Goal: Task Accomplishment & Management: Use online tool/utility

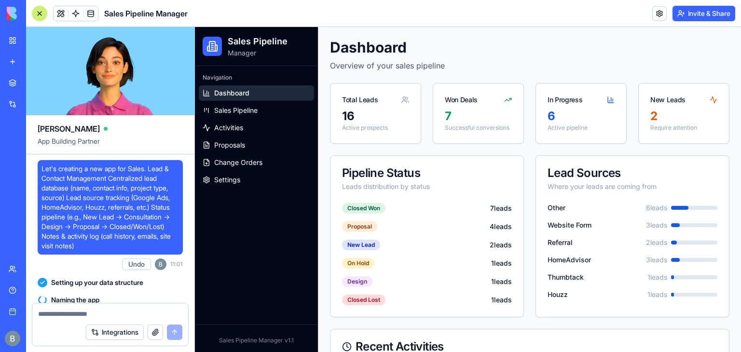
scroll to position [45224, 0]
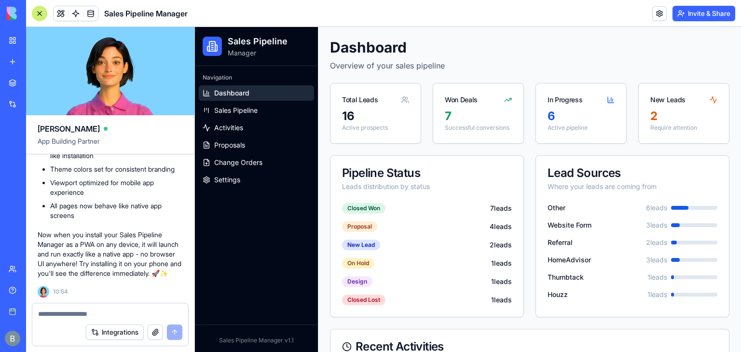
click at [10, 15] on img at bounding box center [37, 14] width 60 height 14
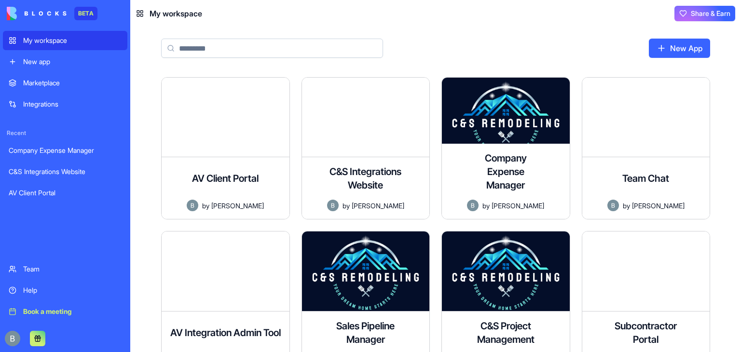
click at [34, 20] on img at bounding box center [37, 14] width 60 height 14
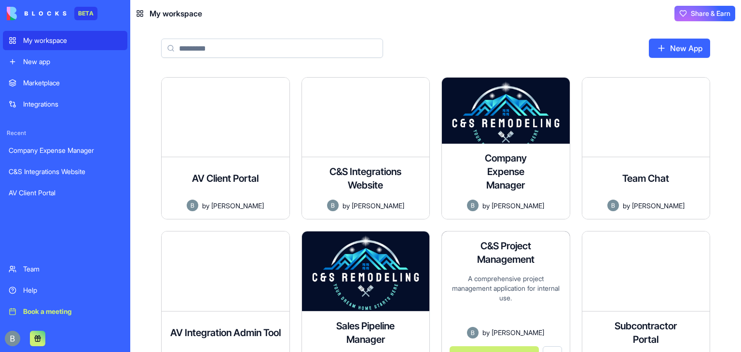
click at [491, 259] on h4 "C&S Project Management" at bounding box center [505, 252] width 77 height 27
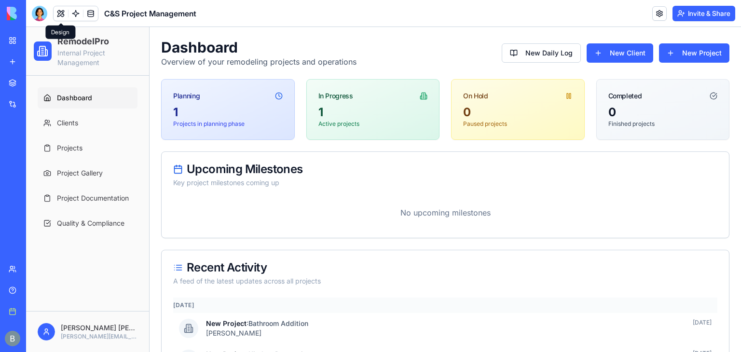
click at [58, 10] on button at bounding box center [61, 13] width 14 height 14
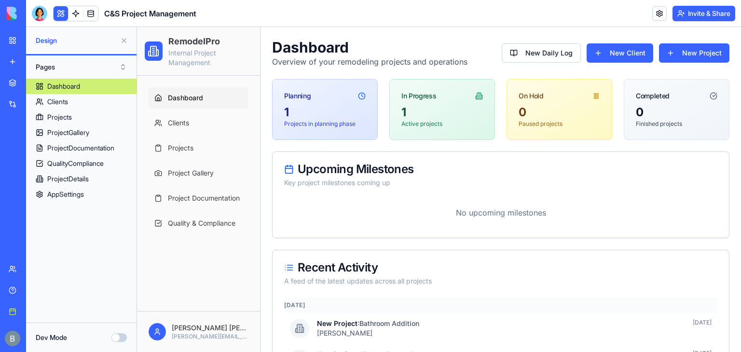
click at [59, 10] on button at bounding box center [61, 13] width 14 height 14
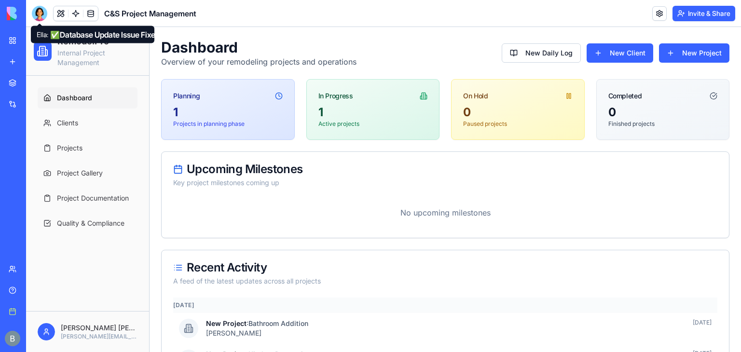
click at [42, 11] on div at bounding box center [39, 13] width 15 height 15
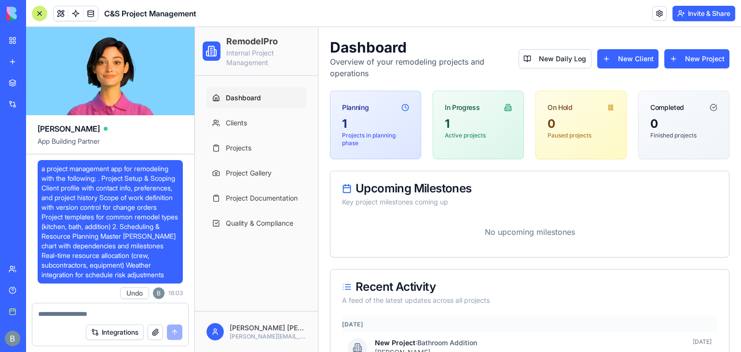
click at [37, 14] on div at bounding box center [39, 13] width 15 height 15
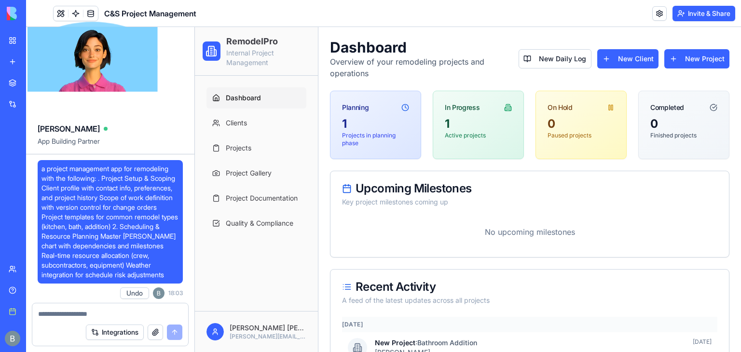
scroll to position [50993, 0]
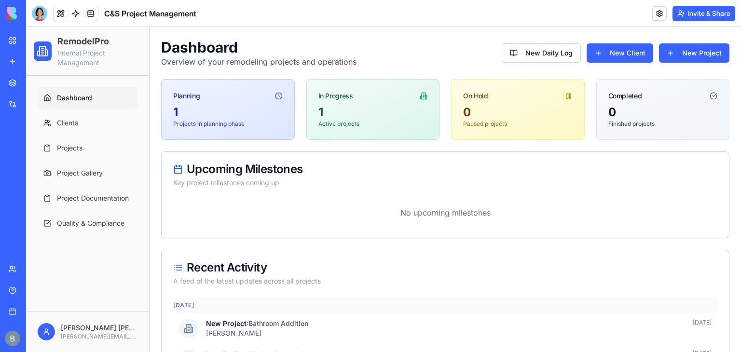
click at [39, 15] on div at bounding box center [39, 13] width 15 height 15
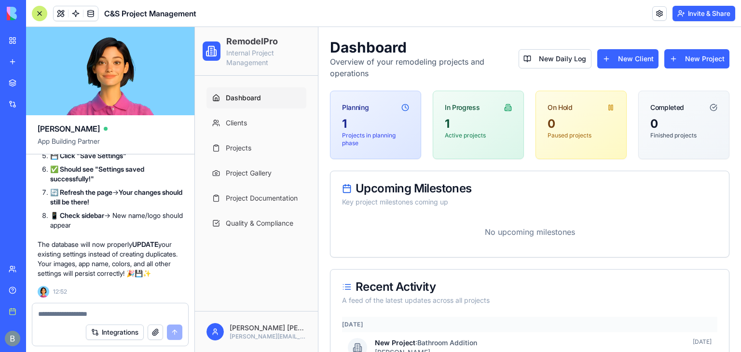
click at [64, 316] on textarea at bounding box center [110, 314] width 144 height 10
type textarea "*"
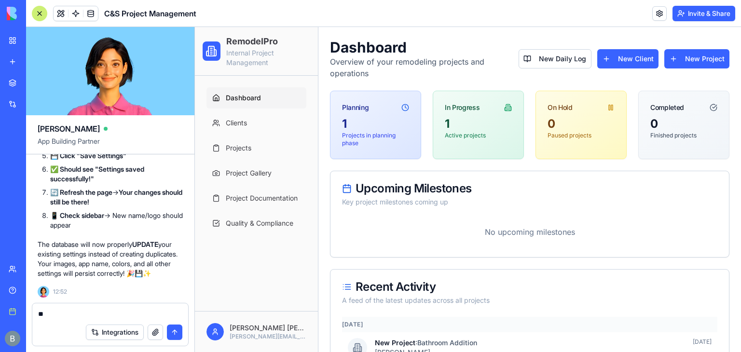
type textarea "*"
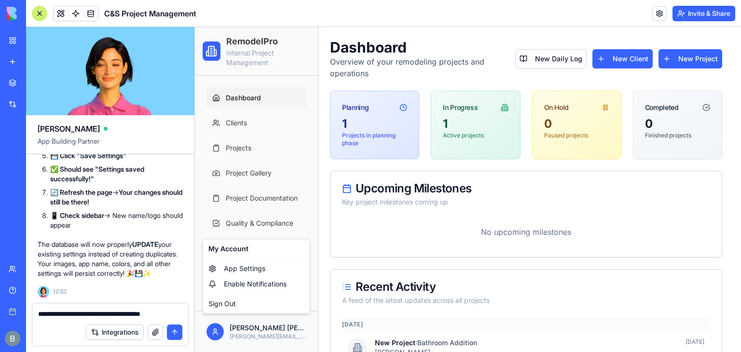
click at [244, 322] on html "RemodelPro Internal Project Management Dashboard Clients Projects Project Galle…" at bounding box center [468, 351] width 546 height 648
click at [178, 314] on textarea "**********" at bounding box center [110, 314] width 145 height 10
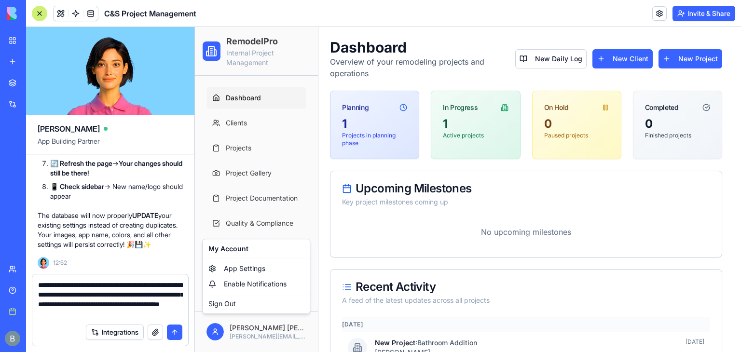
type textarea "**********"
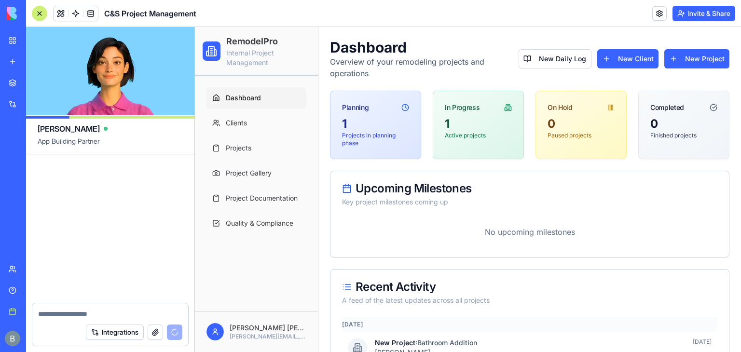
scroll to position [51876, 0]
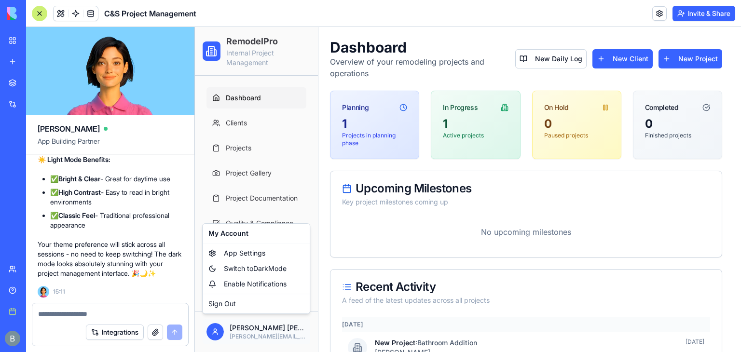
click at [280, 328] on html "RemodelPro Internal Project Management Dashboard Clients Projects Project Galle…" at bounding box center [468, 351] width 546 height 648
click at [262, 272] on span "Switch to Dark Mode" at bounding box center [255, 269] width 63 height 10
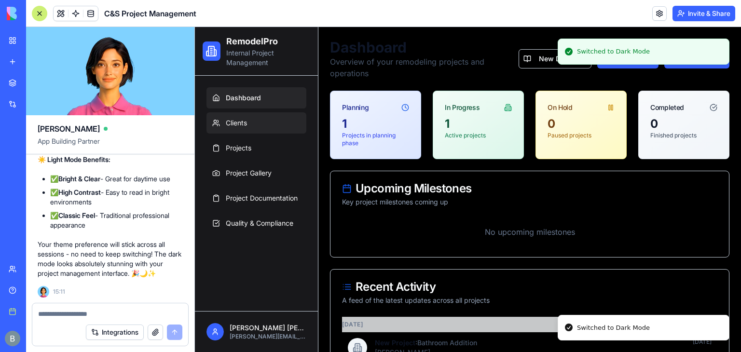
click at [254, 128] on link "Clients" at bounding box center [256, 122] width 100 height 21
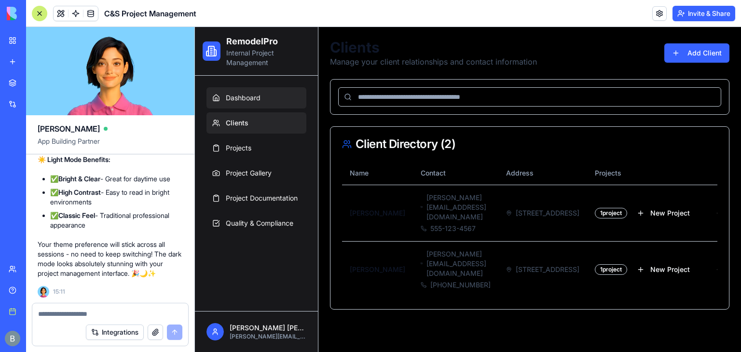
click at [243, 90] on link "Dashboard" at bounding box center [256, 97] width 100 height 21
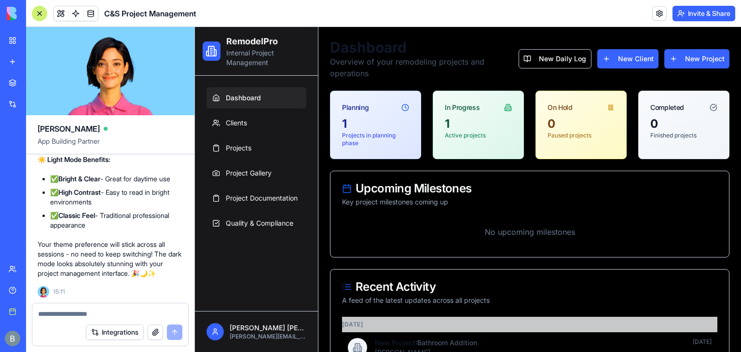
click at [153, 315] on textarea at bounding box center [110, 314] width 145 height 10
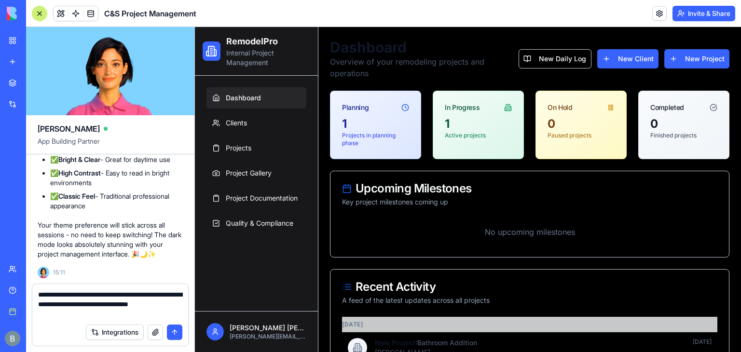
paste textarea
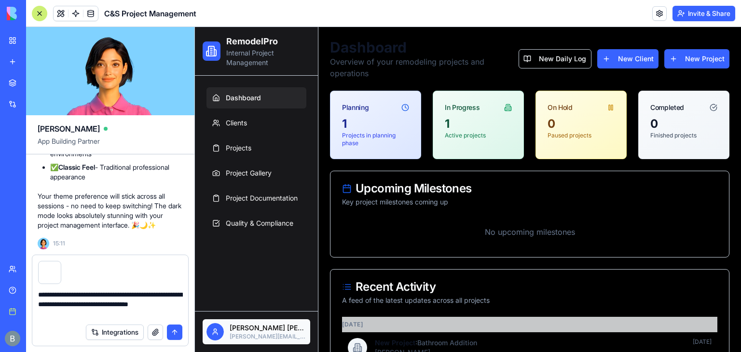
type textarea "**********"
click at [239, 325] on html "RemodelPro Internal Project Management Dashboard Clients Projects Project Galle…" at bounding box center [468, 351] width 546 height 648
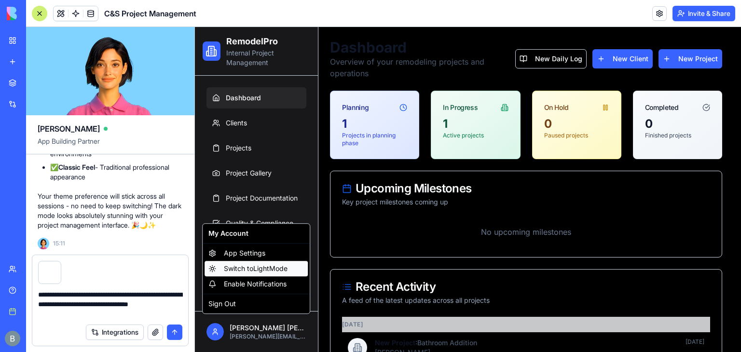
click at [245, 265] on span "Switch to Light Mode" at bounding box center [256, 269] width 64 height 10
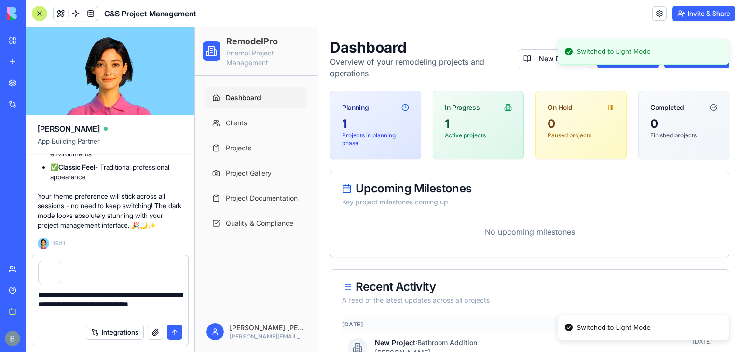
click at [148, 314] on textarea "**********" at bounding box center [110, 304] width 145 height 29
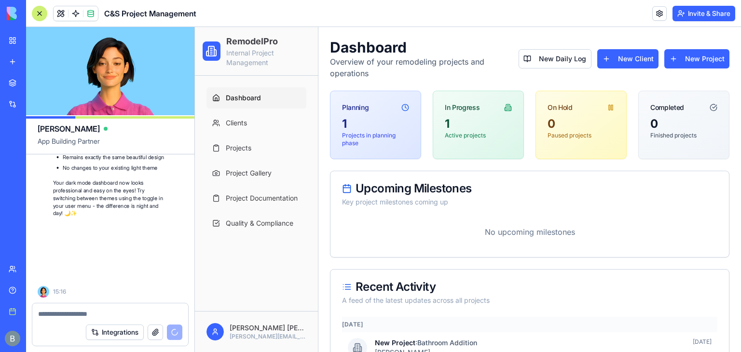
scroll to position [52693, 0]
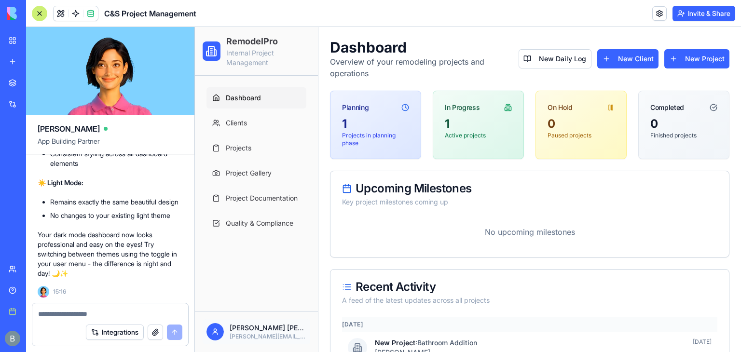
click at [302, 339] on html "RemodelPro Internal Project Management Dashboard Clients Projects Project Galle…" at bounding box center [468, 351] width 546 height 648
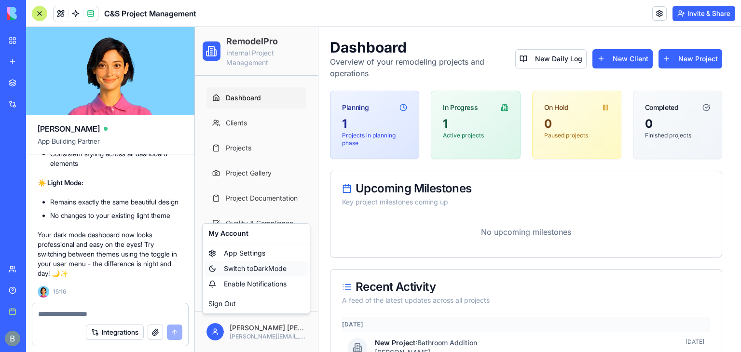
click at [276, 272] on span "Switch to Dark Mode" at bounding box center [255, 269] width 63 height 10
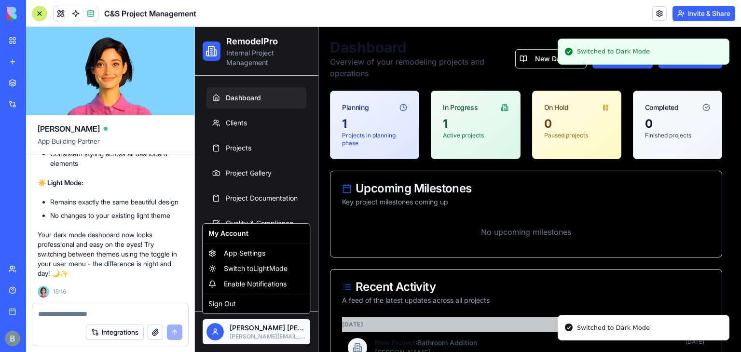
click at [281, 330] on html "Switched to Dark Mode RemodelPro Internal Project Management Dashboard Clients …" at bounding box center [468, 351] width 546 height 648
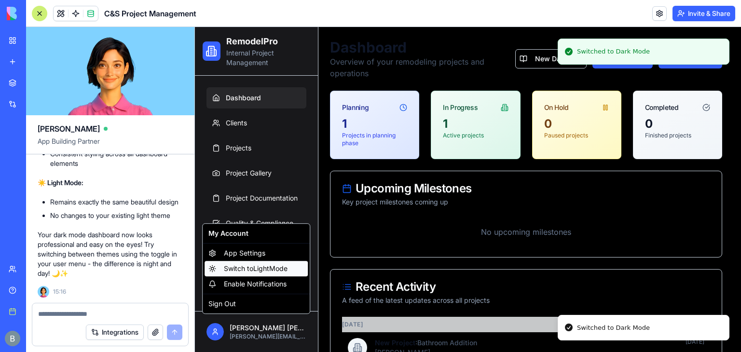
click at [279, 273] on span "Switch to Light Mode" at bounding box center [256, 269] width 64 height 10
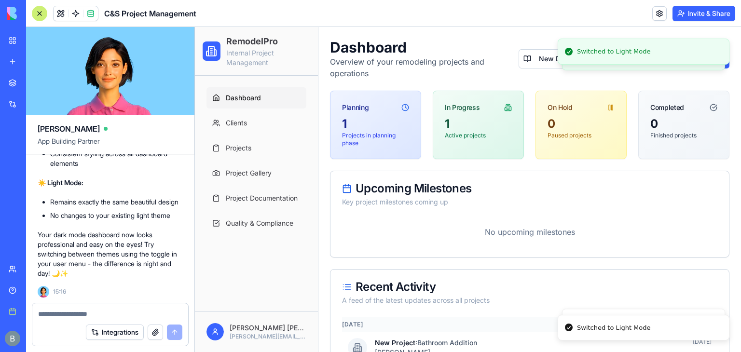
click at [279, 273] on div "Dashboard Clients Projects Project Gallery Project Documentation Quality & Comp…" at bounding box center [256, 193] width 123 height 235
